Goal: Information Seeking & Learning: Learn about a topic

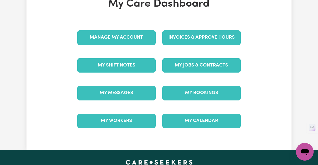
scroll to position [61, 0]
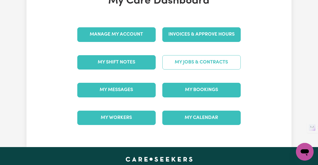
click at [225, 60] on link "My Jobs & Contracts" at bounding box center [201, 62] width 78 height 14
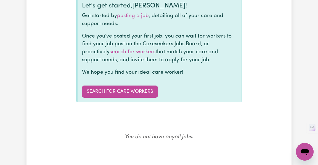
scroll to position [70, 0]
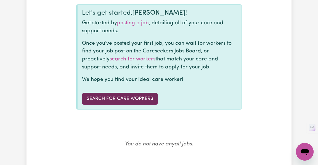
click at [132, 100] on link "Search for care workers" at bounding box center [120, 99] width 76 height 12
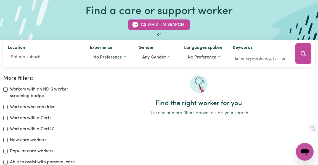
scroll to position [41, 0]
click at [306, 54] on icon "Search" at bounding box center [303, 53] width 7 height 7
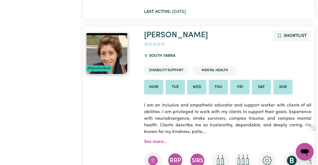
scroll to position [293, 0]
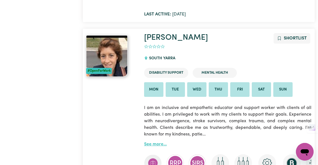
click at [154, 143] on link "See more..." at bounding box center [155, 144] width 23 height 4
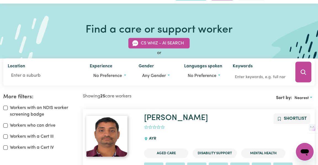
scroll to position [11, 0]
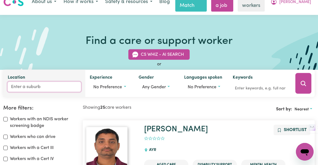
click at [13, 86] on input "Location" at bounding box center [44, 87] width 73 height 10
type input "n"
type input "Syden"
type input "SydenHAM, New South Wales, 2044"
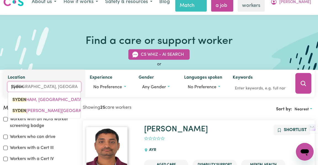
type input "Syde"
type input "SydeNHAM, New South Wales, 2044"
type input "Syden"
type input "SydenHAM, New South Wales, 2044"
type input "Syde"
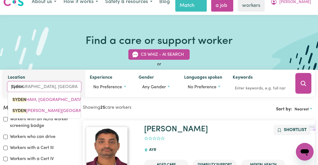
type input "SydeNHAM, New South Wales, 2044"
type input "Syd"
type input "SydENHAM, New South Wales, 2044"
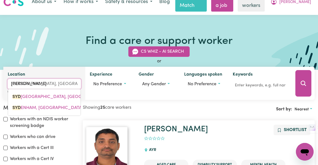
type input "Sydn"
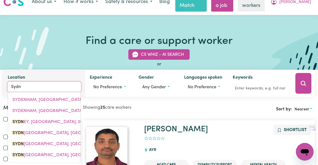
type input "SydnEY, New South Wales, 2000"
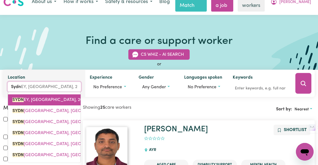
click at [43, 98] on span "SYDN EY, New South Wales, 2000" at bounding box center [50, 100] width 76 height 4
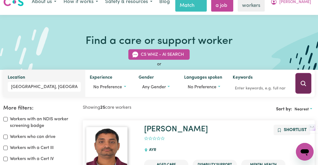
click at [306, 84] on icon "Search" at bounding box center [303, 83] width 7 height 7
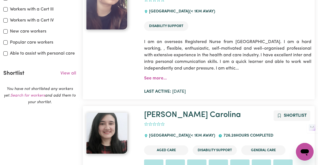
scroll to position [147, 0]
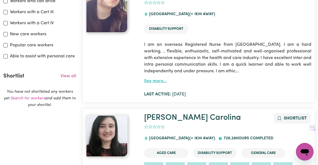
click at [153, 81] on link "See more..." at bounding box center [155, 81] width 23 height 4
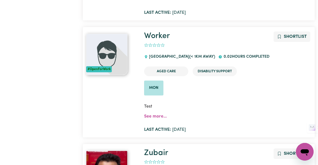
scroll to position [588, 0]
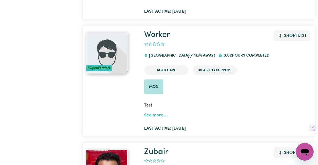
click at [162, 114] on link "See more..." at bounding box center [155, 115] width 23 height 4
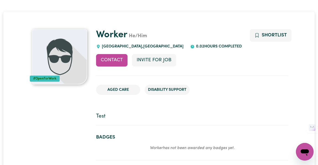
scroll to position [33, 0]
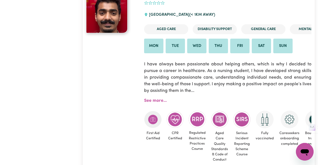
scroll to position [739, 0]
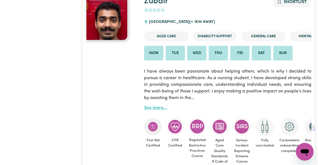
click at [148, 110] on link "See more..." at bounding box center [155, 108] width 23 height 4
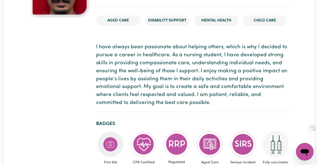
scroll to position [101, 0]
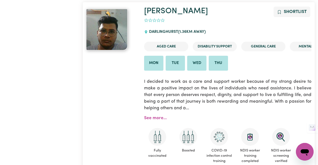
scroll to position [936, 0]
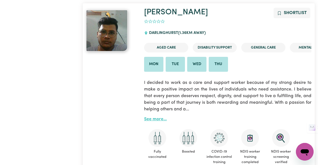
click at [161, 119] on link "See more..." at bounding box center [155, 119] width 23 height 4
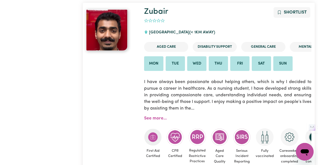
scroll to position [729, 0]
click at [165, 10] on link "Zubair" at bounding box center [156, 11] width 24 height 8
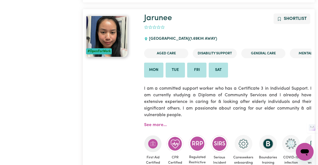
scroll to position [2769, 0]
click at [156, 14] on link "Jarunee" at bounding box center [158, 18] width 28 height 8
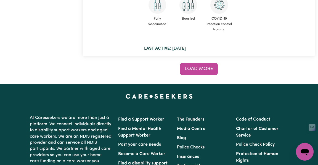
scroll to position [4457, 0]
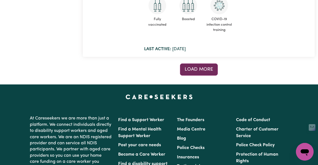
click at [208, 67] on button "Load more" at bounding box center [199, 69] width 38 height 12
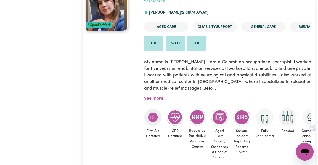
scroll to position [5311, 0]
click at [158, 96] on link "See more..." at bounding box center [155, 98] width 23 height 4
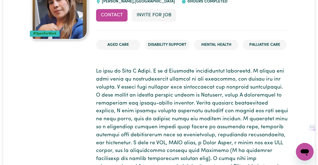
scroll to position [8, 0]
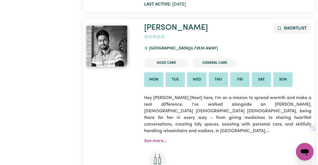
scroll to position [8725, 0]
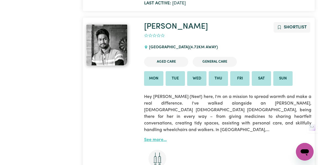
click at [159, 138] on link "See more..." at bounding box center [155, 140] width 23 height 4
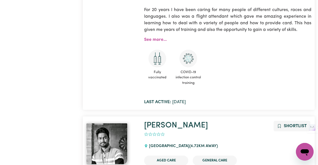
scroll to position [8627, 0]
click at [164, 121] on link "Pranit" at bounding box center [176, 125] width 64 height 8
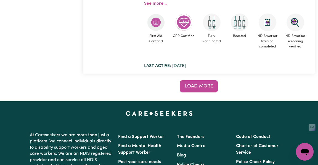
scroll to position [9064, 0]
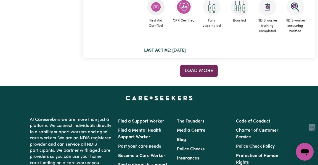
click at [208, 68] on span "Load more" at bounding box center [199, 70] width 28 height 5
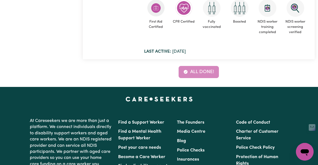
scroll to position [9053, 0]
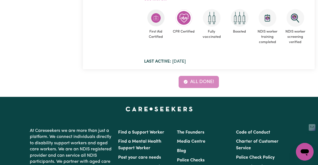
click at [209, 76] on div "All done!" at bounding box center [199, 82] width 232 height 12
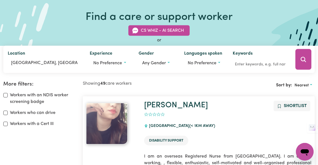
scroll to position [0, 0]
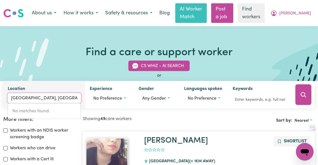
click at [68, 100] on input "SYDNEY, New South Wales" at bounding box center [44, 98] width 73 height 10
type input "SYDNE"
type input "SYDNEY, New South Wales, 2000"
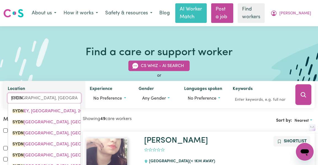
type input "SYD"
type input "SYDENHAM, New South Wales, 2044"
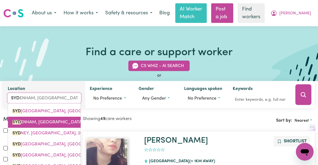
type input "SYDn"
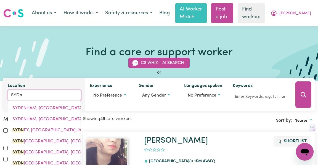
type input "SYDnEY, New South Wales, 2000"
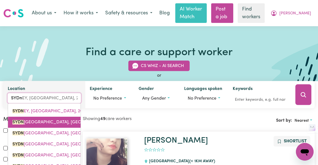
click at [59, 124] on span "SYDN EY DOMESTIC AIRPORT, New South Wales, 2020" at bounding box center [69, 122] width 115 height 4
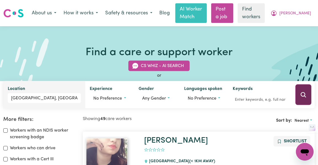
click at [300, 90] on button "Search" at bounding box center [303, 94] width 16 height 21
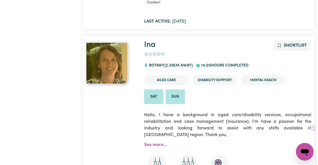
scroll to position [671, 0]
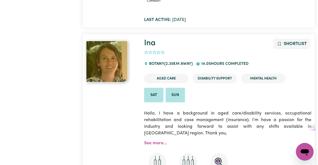
click at [253, 96] on ul "Sat Sun" at bounding box center [227, 95] width 167 height 15
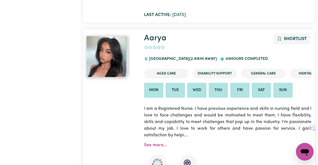
scroll to position [3361, 0]
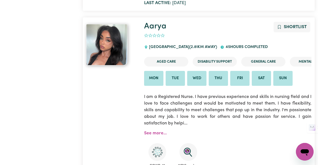
click at [243, 116] on p "I am a Registered Nurse. I have previous experience and skills in nursing field…" at bounding box center [227, 110] width 167 height 40
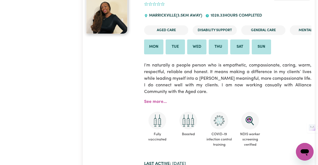
scroll to position [5535, 0]
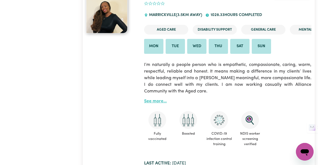
click at [157, 99] on link "See more..." at bounding box center [155, 101] width 23 height 4
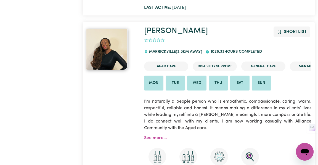
scroll to position [5496, 0]
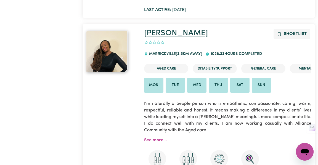
click at [160, 29] on link "Lydia" at bounding box center [176, 33] width 64 height 8
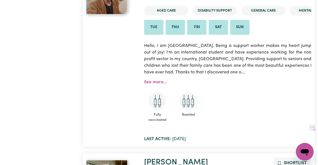
scroll to position [5747, 0]
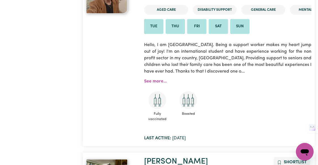
click at [245, 108] on ul "Fully vaccinated Boosted" at bounding box center [227, 107] width 167 height 33
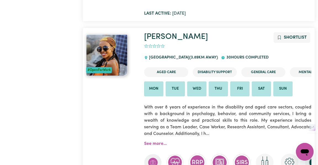
scroll to position [6647, 0]
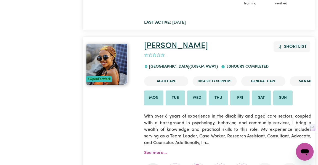
click at [175, 42] on link "Jannat Masembe" at bounding box center [176, 46] width 64 height 8
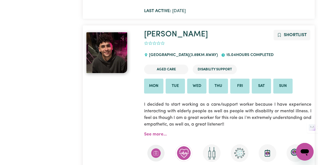
scroll to position [6867, 0]
click at [164, 31] on link "Nicholas" at bounding box center [176, 35] width 64 height 8
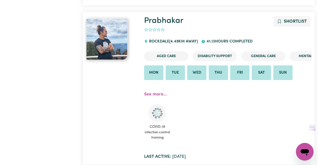
scroll to position [8976, 0]
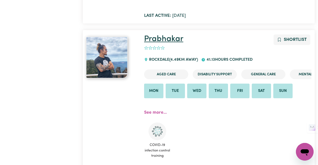
click at [171, 35] on link "Prabhakar" at bounding box center [163, 39] width 39 height 8
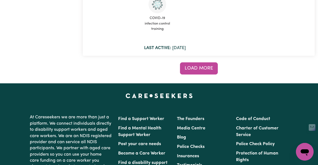
scroll to position [9300, 0]
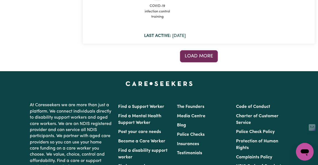
click at [210, 54] on span "Load more" at bounding box center [199, 56] width 28 height 5
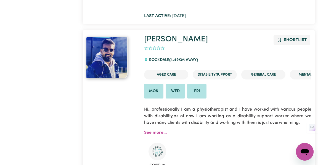
scroll to position [9318, 0]
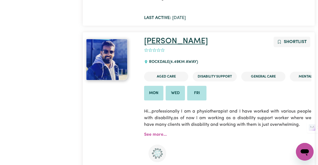
click at [181, 37] on link "Shiv Ranjan" at bounding box center [176, 41] width 64 height 8
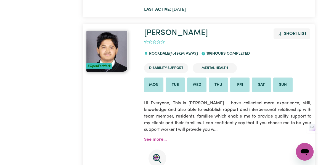
scroll to position [10226, 0]
click at [158, 29] on link "Rabin" at bounding box center [176, 33] width 64 height 8
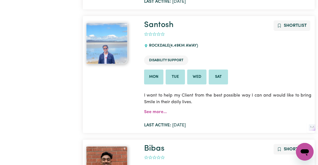
scroll to position [11182, 0]
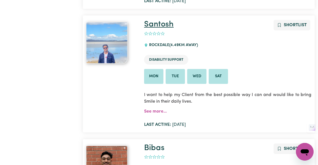
click at [168, 20] on link "Santosh" at bounding box center [159, 24] width 30 height 8
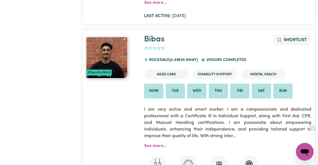
scroll to position [11294, 0]
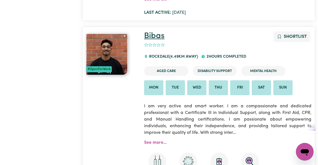
click at [158, 32] on link "Bibas" at bounding box center [154, 36] width 20 height 8
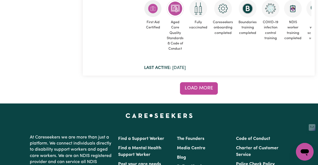
scroll to position [13834, 0]
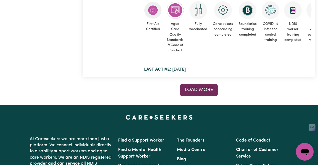
click at [203, 88] on span "Load more" at bounding box center [199, 90] width 28 height 5
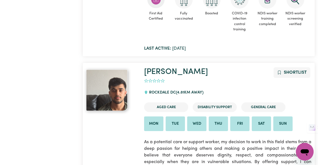
scroll to position [14449, 0]
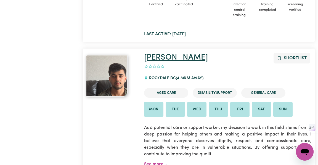
click at [160, 54] on link "Sudeep" at bounding box center [176, 58] width 64 height 8
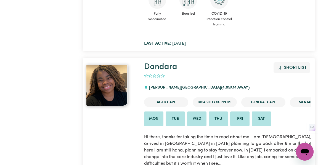
scroll to position [14838, 0]
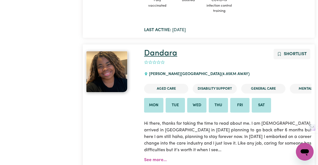
click at [165, 49] on link "Dandara" at bounding box center [160, 53] width 33 height 8
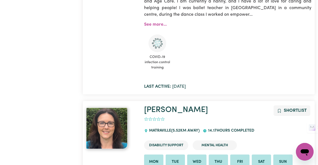
scroll to position [18044, 0]
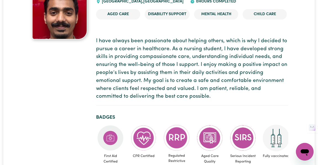
scroll to position [14, 0]
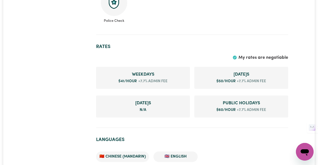
scroll to position [308, 0]
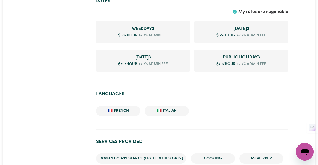
scroll to position [351, 0]
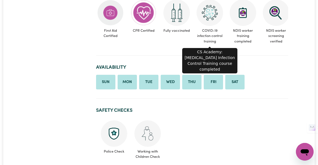
scroll to position [165, 0]
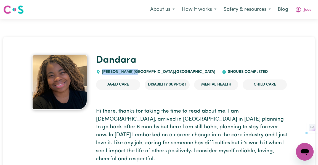
drag, startPoint x: 103, startPoint y: 71, endPoint x: 136, endPoint y: 73, distance: 33.2
click at [136, 73] on span "BARDWELL VALLEY , New South Wales" at bounding box center [157, 72] width 115 height 4
copy span "BARDWELL VALLEY"
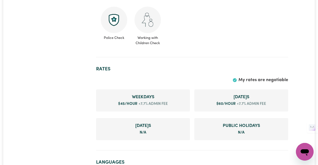
scroll to position [301, 0]
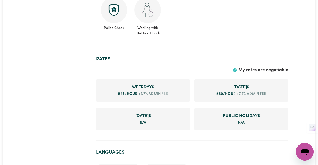
scroll to position [312, 0]
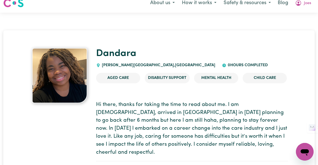
scroll to position [0, 0]
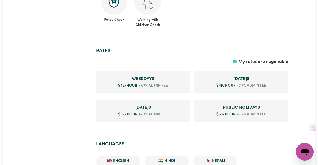
scroll to position [360, 0]
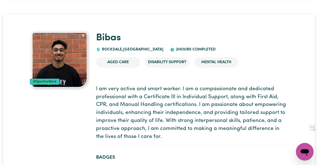
scroll to position [12, 0]
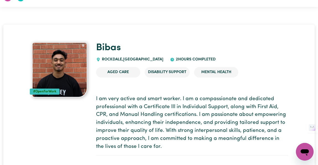
click at [73, 63] on img at bounding box center [59, 69] width 55 height 55
click at [81, 78] on img at bounding box center [59, 69] width 55 height 55
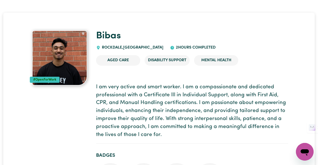
scroll to position [0, 0]
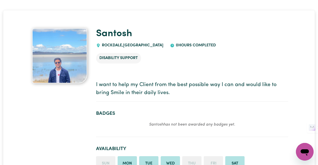
scroll to position [29, 0]
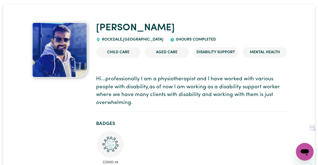
scroll to position [32, 0]
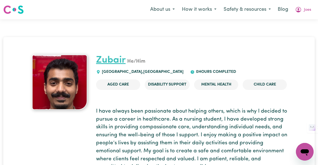
click at [103, 59] on link "Zubair" at bounding box center [111, 60] width 30 height 10
drag, startPoint x: 94, startPoint y: 59, endPoint x: 127, endPoint y: 60, distance: 33.1
copy link "Zubair"
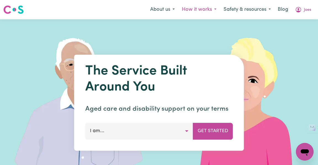
click at [202, 9] on button "How it works" at bounding box center [199, 10] width 42 height 12
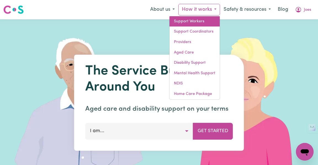
click at [188, 21] on link "Support Workers" at bounding box center [194, 21] width 50 height 10
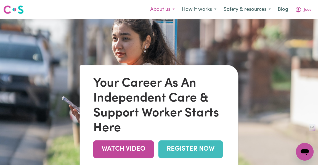
click at [166, 10] on button "About us" at bounding box center [163, 10] width 32 height 12
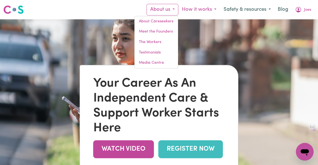
click at [194, 10] on button "How it works" at bounding box center [199, 10] width 42 height 12
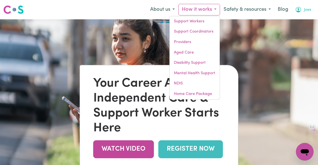
click at [303, 10] on button "Joes" at bounding box center [302, 10] width 23 height 12
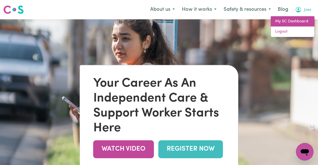
click at [283, 21] on link "My SC Dashboard" at bounding box center [293, 21] width 44 height 10
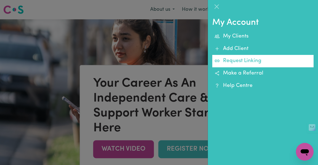
click at [243, 63] on link "Request Linking" at bounding box center [262, 61] width 101 height 12
